Goal: Information Seeking & Learning: Learn about a topic

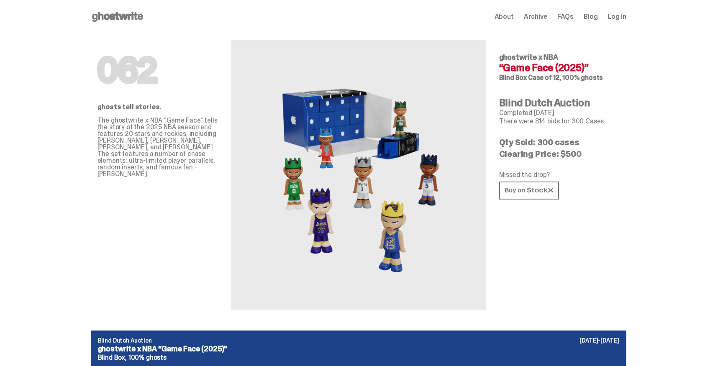
click at [298, 173] on img at bounding box center [359, 175] width 184 height 230
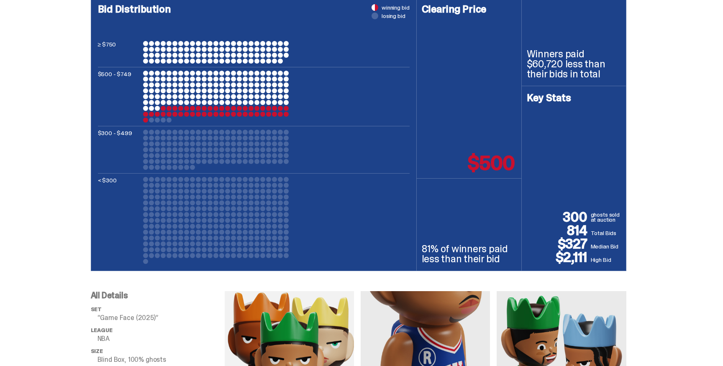
scroll to position [294, 0]
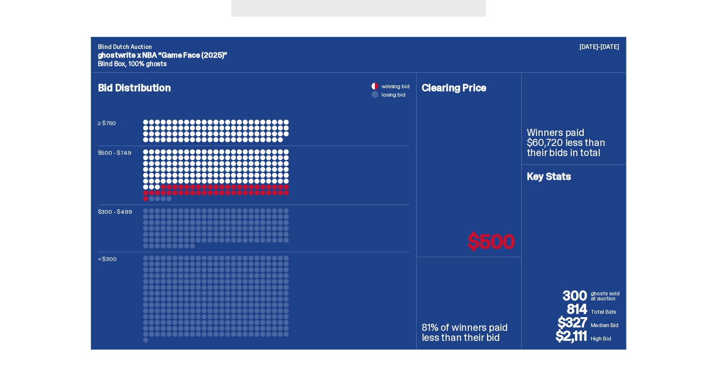
click at [226, 172] on div at bounding box center [216, 175] width 146 height 52
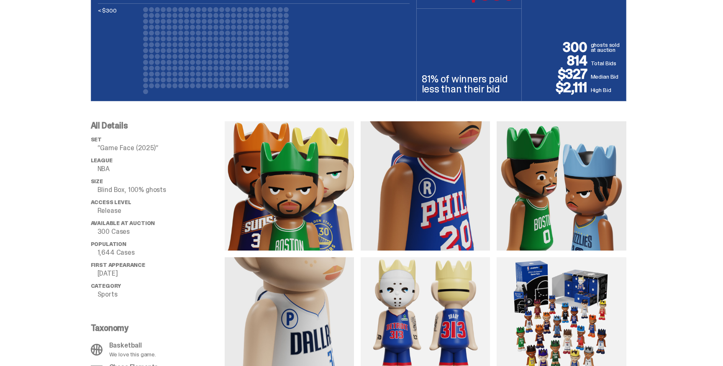
scroll to position [564, 0]
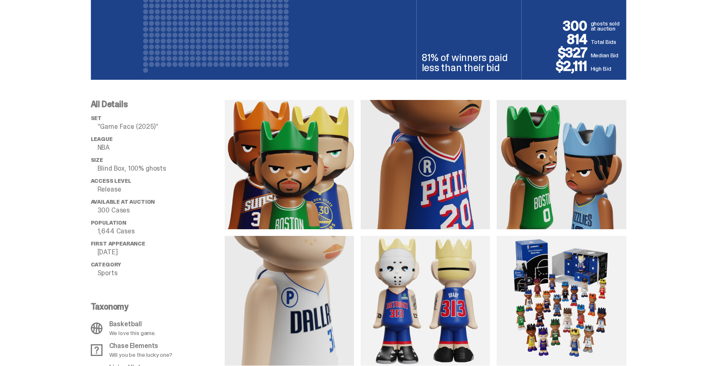
click at [299, 164] on img at bounding box center [289, 164] width 129 height 129
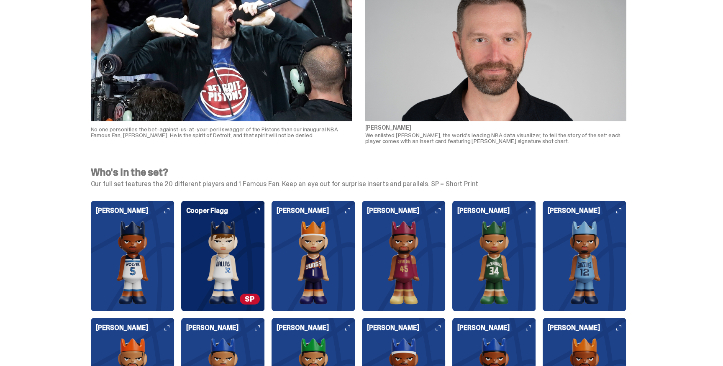
scroll to position [1941, 0]
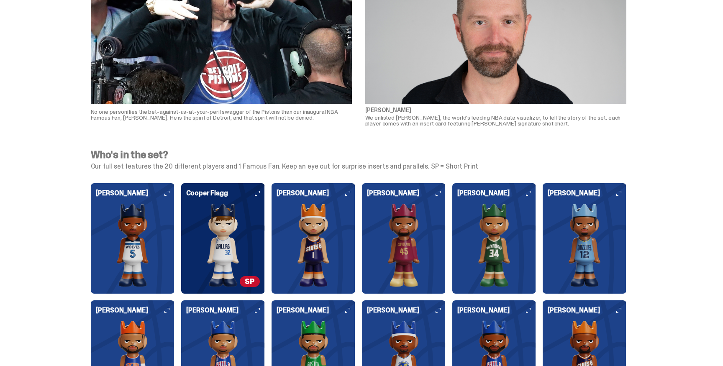
click at [233, 230] on img at bounding box center [223, 245] width 74 height 84
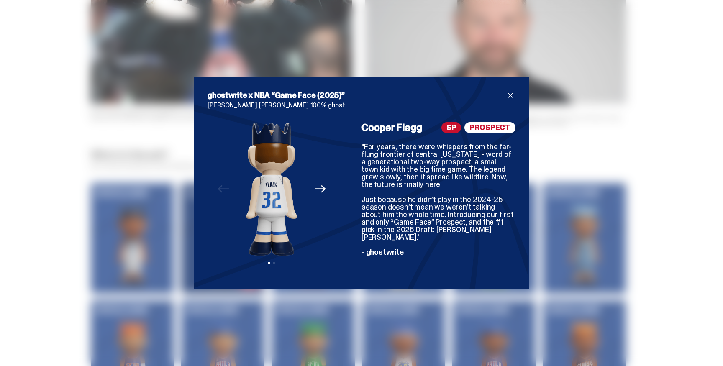
click at [330, 193] on div "Previous Next View slide 1 View slide 2" at bounding box center [272, 199] width 128 height 154
click at [323, 193] on icon "Next" at bounding box center [320, 189] width 11 height 8
click at [323, 193] on img at bounding box center [271, 189] width 107 height 134
click at [219, 194] on icon "Previous" at bounding box center [223, 188] width 11 height 11
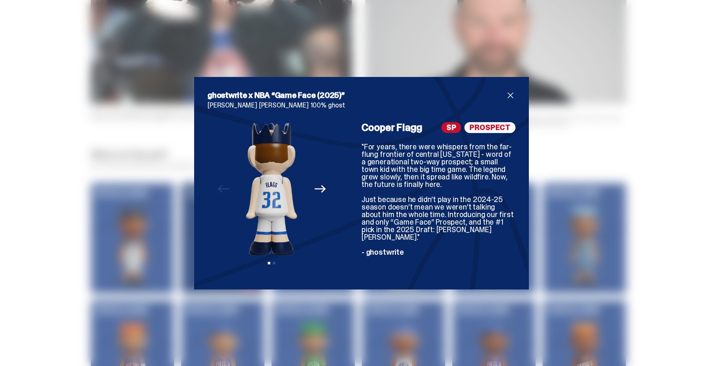
click at [273, 178] on img at bounding box center [271, 189] width 107 height 134
click at [272, 178] on img at bounding box center [271, 189] width 107 height 134
click at [210, 178] on div "Previous Next View slide 1 View slide 2" at bounding box center [272, 199] width 128 height 154
click at [139, 150] on div "ghostwrite x NBA “Game Face (2025)” [PERSON_NAME] [PERSON_NAME] 100% ghost Prev…" at bounding box center [361, 183] width 723 height 366
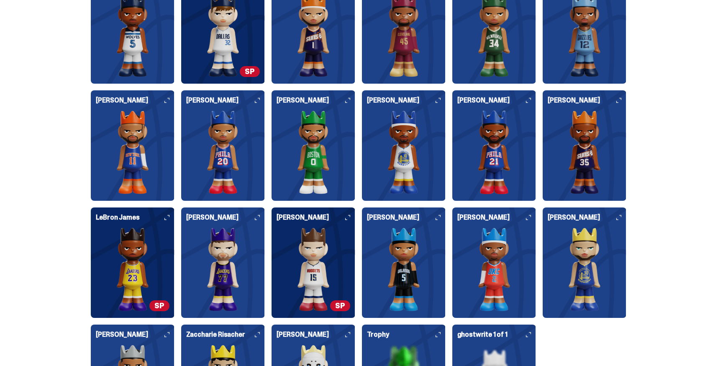
scroll to position [2152, 0]
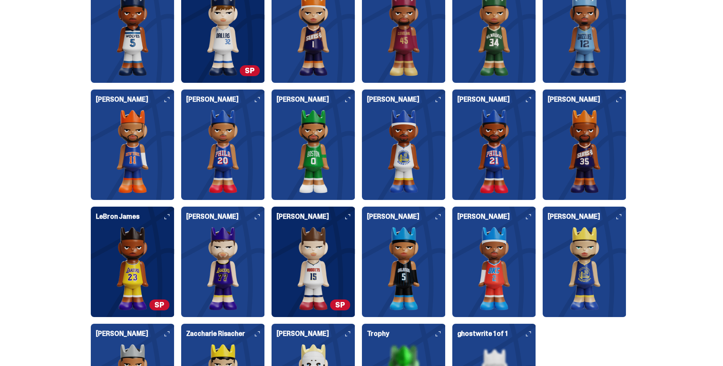
drag, startPoint x: 348, startPoint y: 100, endPoint x: 356, endPoint y: 159, distance: 60.0
click at [355, 159] on div "[PERSON_NAME]" at bounding box center [314, 145] width 84 height 110
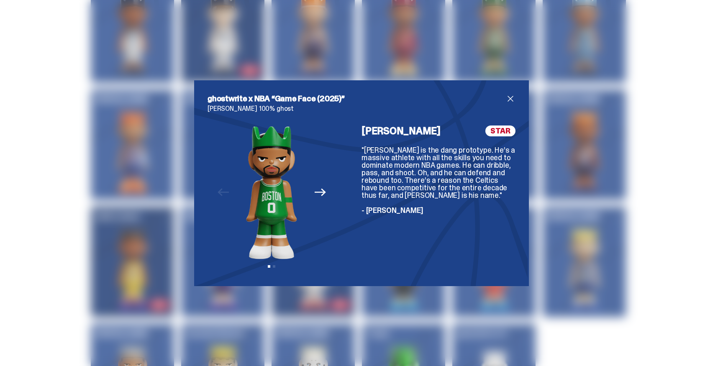
click at [521, 92] on div "ghostwrite x NBA “Game Face (2025)” [PERSON_NAME] 100% ghost Previous Next View…" at bounding box center [361, 183] width 335 height 206
click at [510, 98] on span "close" at bounding box center [510, 99] width 10 height 10
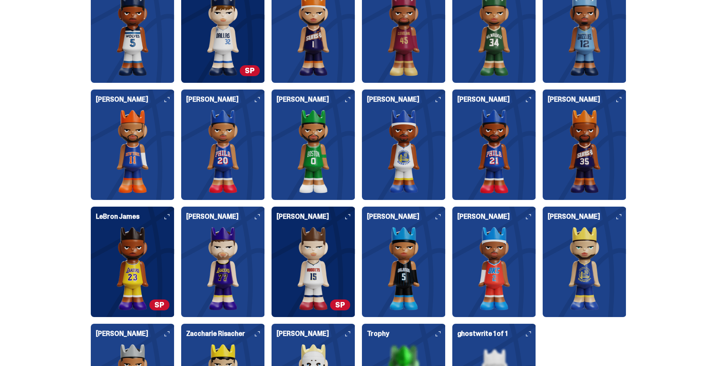
click at [420, 153] on img at bounding box center [404, 152] width 74 height 84
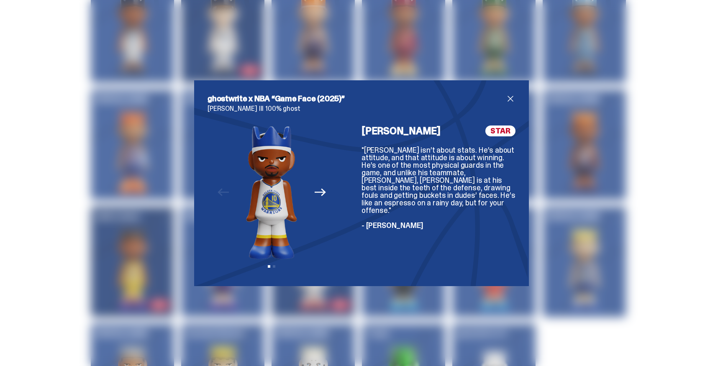
click at [514, 95] on span "close" at bounding box center [510, 99] width 10 height 10
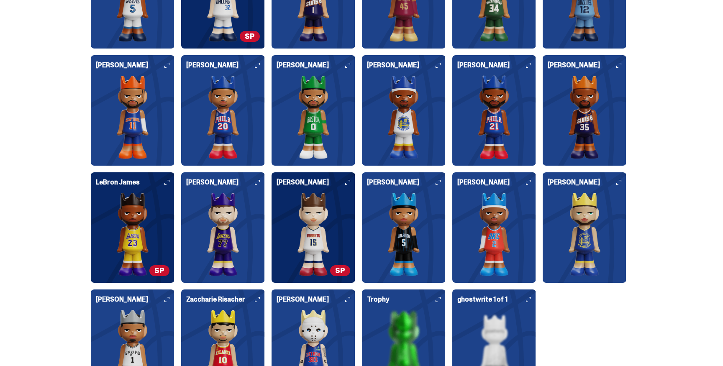
scroll to position [2250, 0]
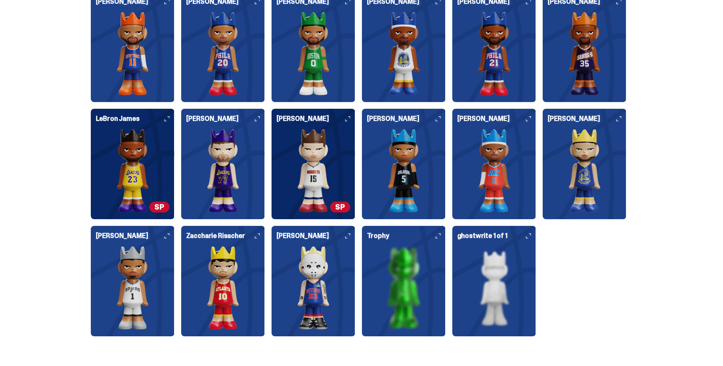
click at [438, 242] on h6 "Trophy" at bounding box center [404, 239] width 74 height 13
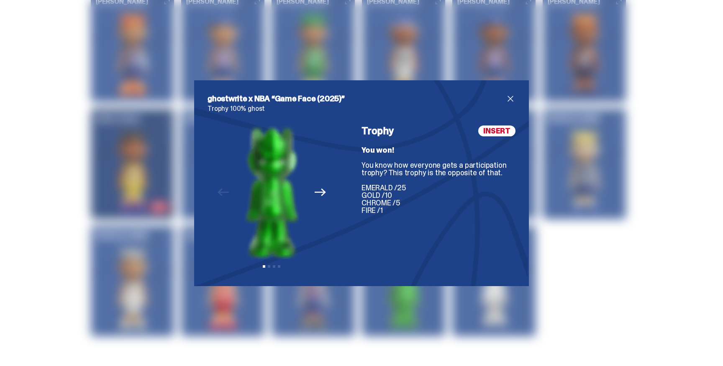
click at [512, 94] on span "close" at bounding box center [510, 99] width 10 height 10
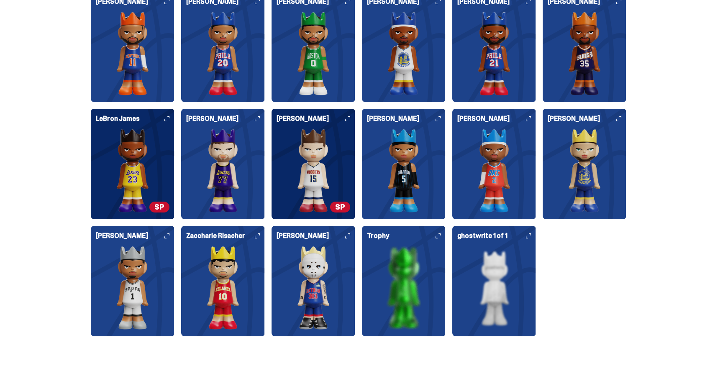
click at [466, 313] on img at bounding box center [494, 288] width 74 height 84
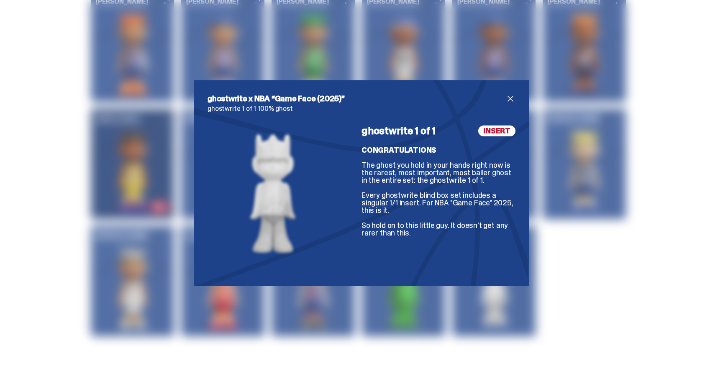
click at [513, 93] on div "ghostwrite x NBA “Game Face (2025)” ghostwrite 1 of 1 100% ghost ghostwrite 1 o…" at bounding box center [361, 183] width 335 height 206
click at [515, 95] on span "close" at bounding box center [510, 99] width 10 height 10
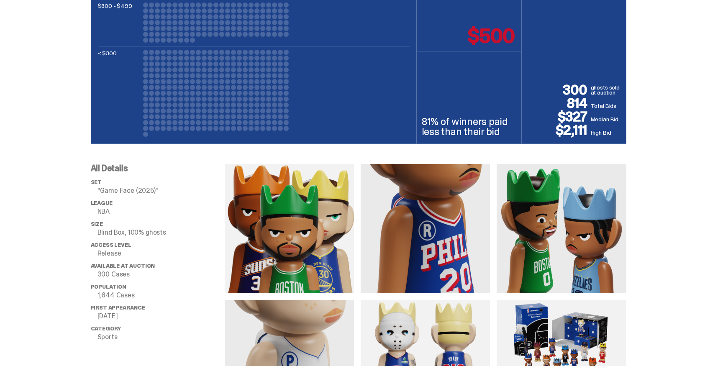
scroll to position [0, 0]
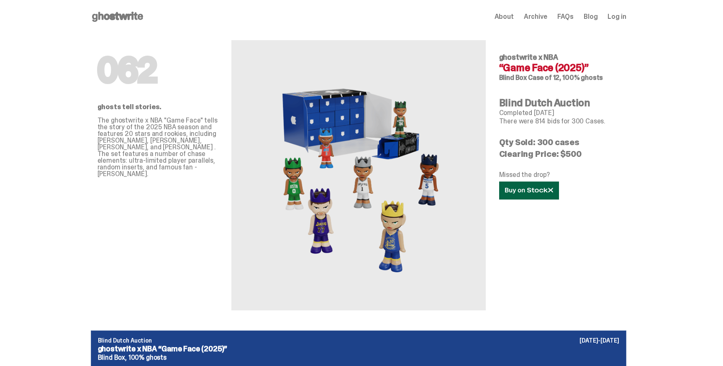
click at [533, 188] on icon at bounding box center [529, 190] width 48 height 6
click at [507, 18] on span "About" at bounding box center [504, 16] width 19 height 7
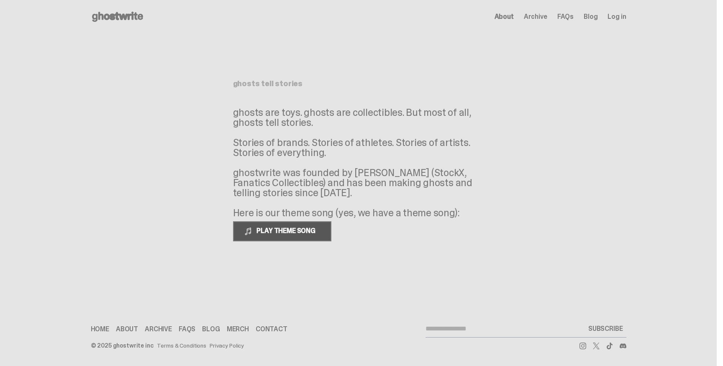
click at [286, 239] on button "PLAY THEME SONG" at bounding box center [282, 231] width 98 height 20
click at [290, 232] on span "PAUSE THEME SONG" at bounding box center [286, 230] width 66 height 9
click at [290, 232] on span "PLAY THEME SONG" at bounding box center [286, 230] width 67 height 9
click at [290, 232] on span "PAUSE THEME SONG" at bounding box center [286, 230] width 66 height 9
click at [290, 232] on span "PLAY THEME SONG" at bounding box center [286, 230] width 67 height 9
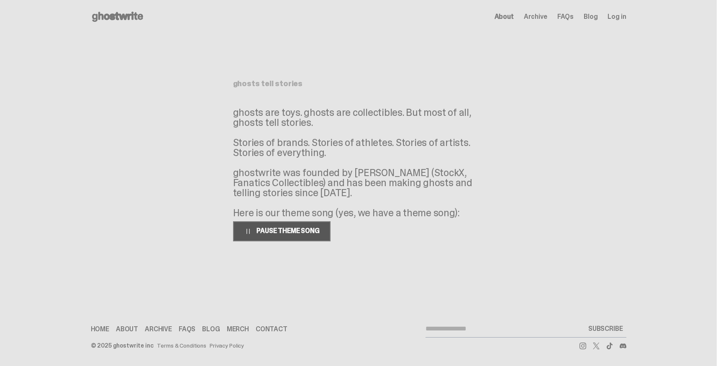
click at [290, 232] on span "PAUSE THEME SONG" at bounding box center [286, 230] width 66 height 9
click at [170, 331] on link "Archive" at bounding box center [158, 329] width 27 height 7
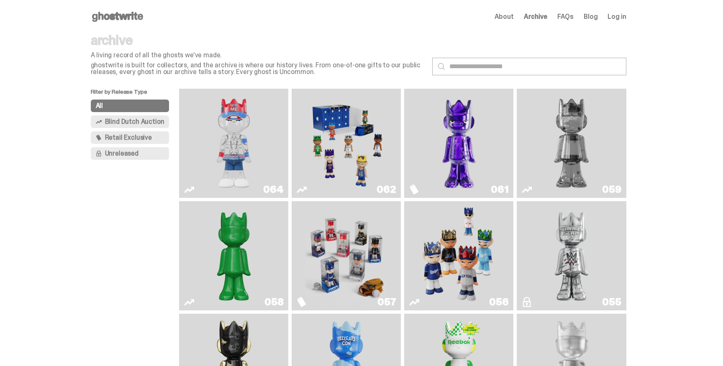
click at [315, 143] on img "Game Face (2025)" at bounding box center [346, 143] width 82 height 103
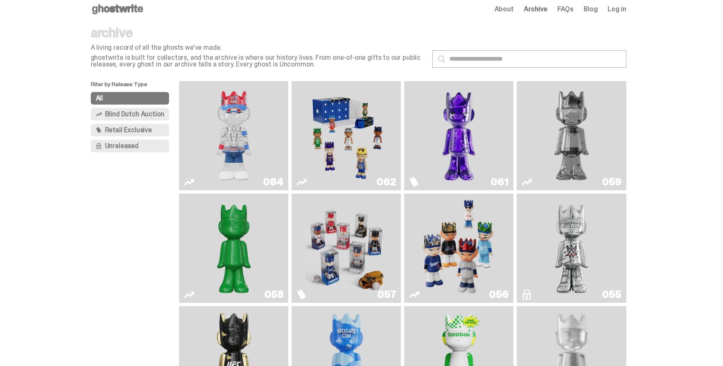
scroll to position [10, 0]
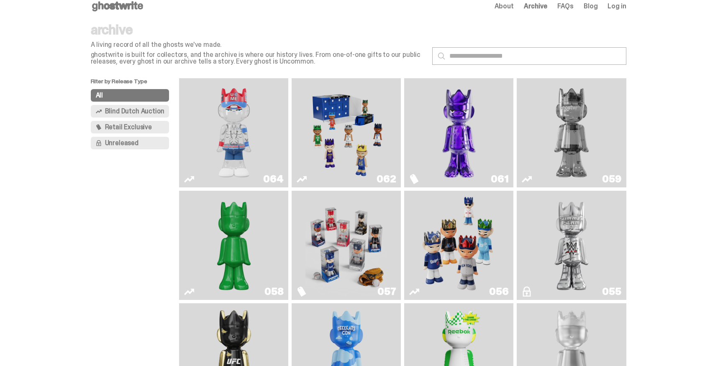
click at [428, 232] on img "Game Face (2025)" at bounding box center [459, 245] width 82 height 103
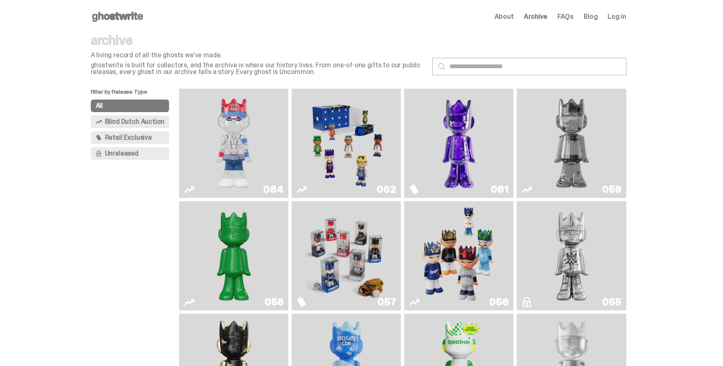
click at [120, 118] on span "Blind Dutch Auction" at bounding box center [134, 121] width 59 height 7
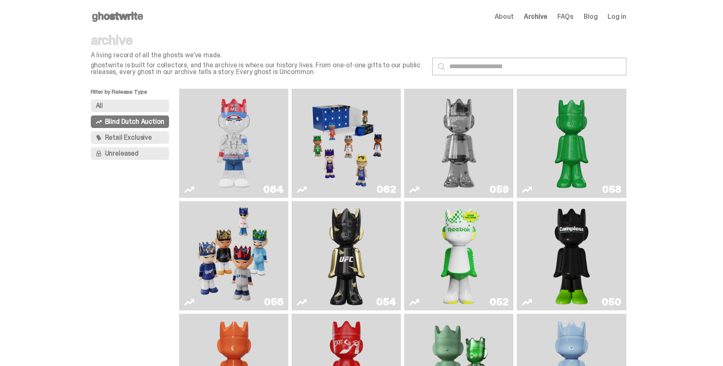
click at [123, 105] on button "All" at bounding box center [130, 106] width 79 height 13
